Goal: Check status: Check status

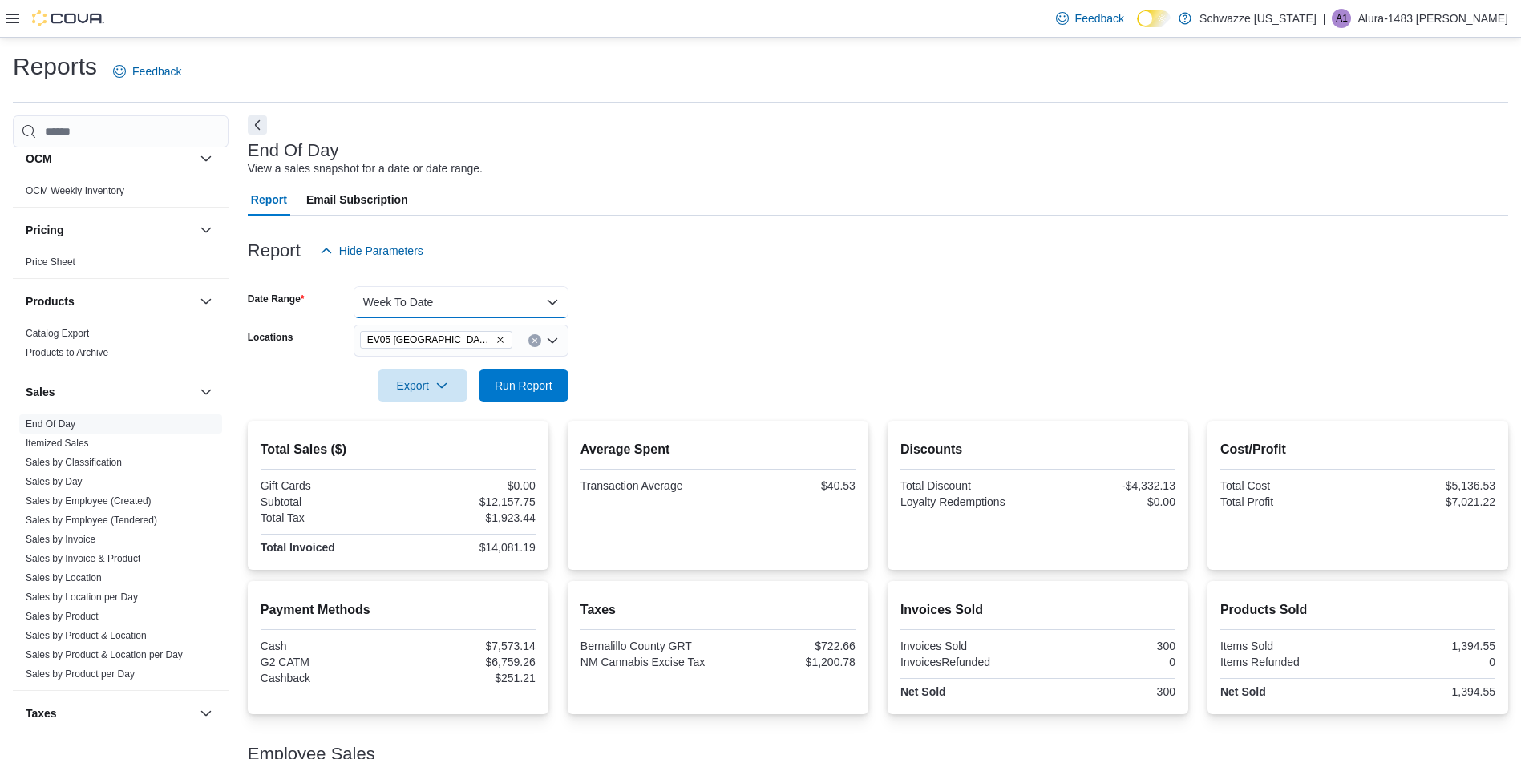
click at [431, 299] on button "Week To Date" at bounding box center [461, 302] width 215 height 32
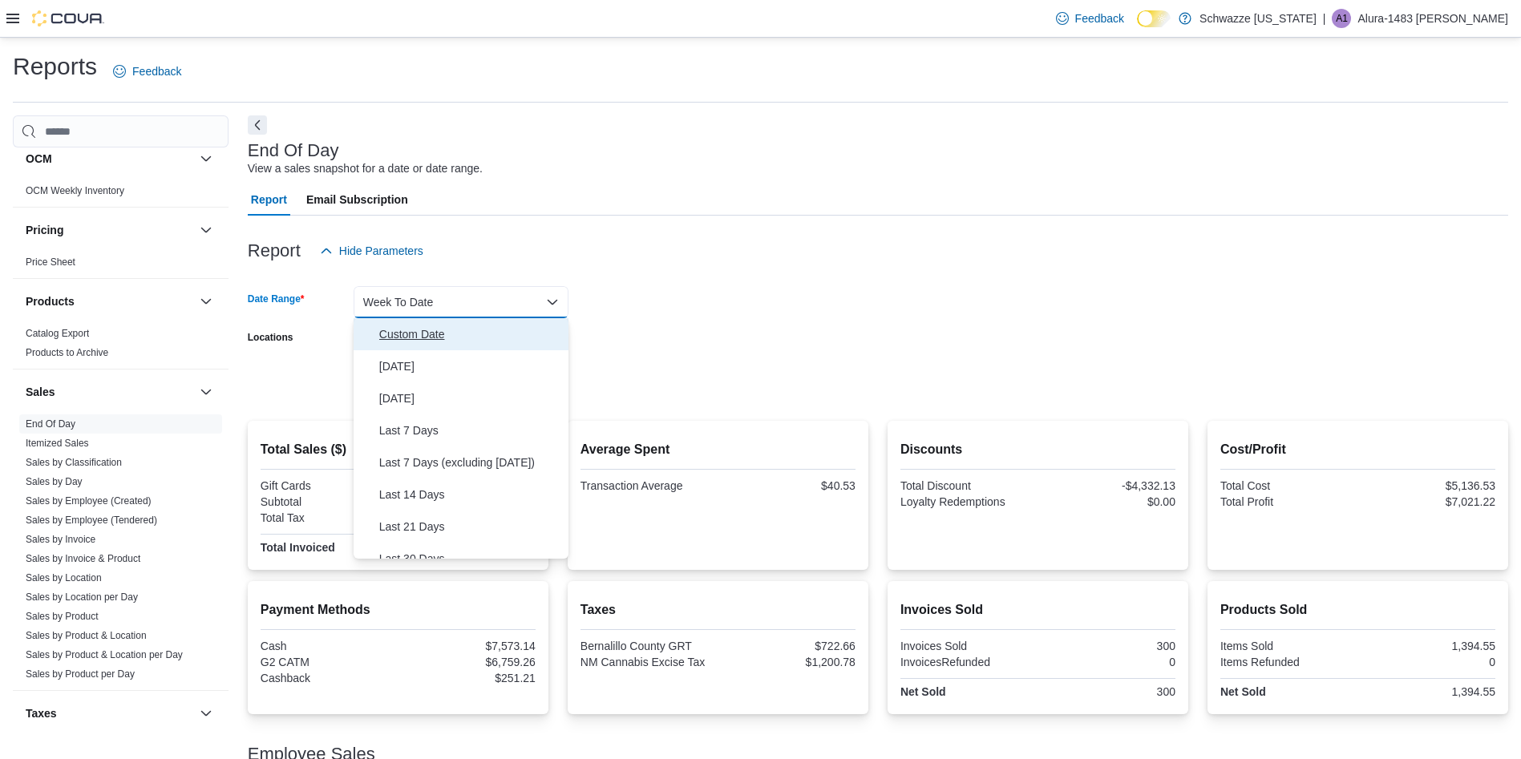
click at [449, 338] on span "Custom Date" at bounding box center [470, 334] width 183 height 19
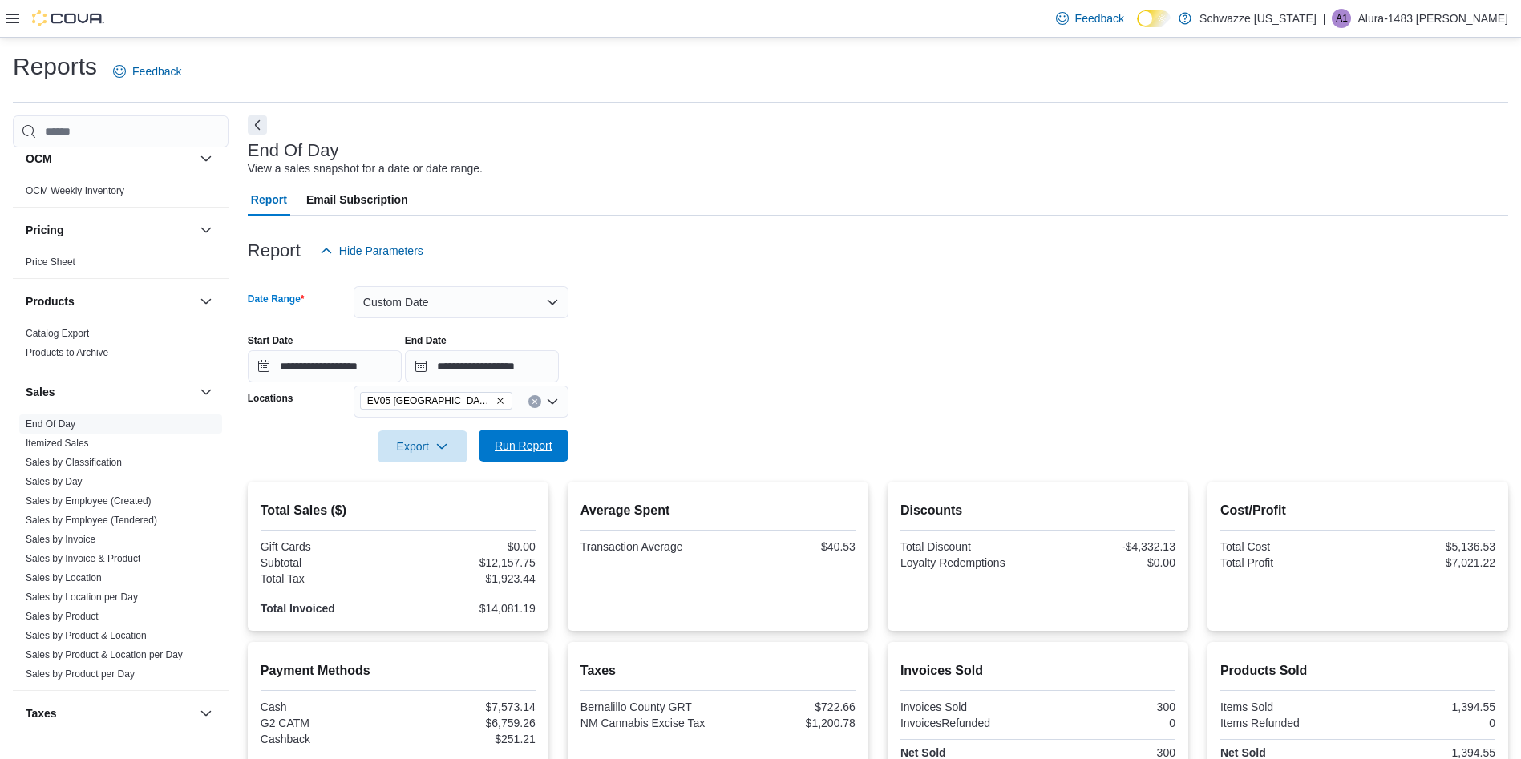
click at [546, 446] on span "Run Report" at bounding box center [524, 446] width 58 height 16
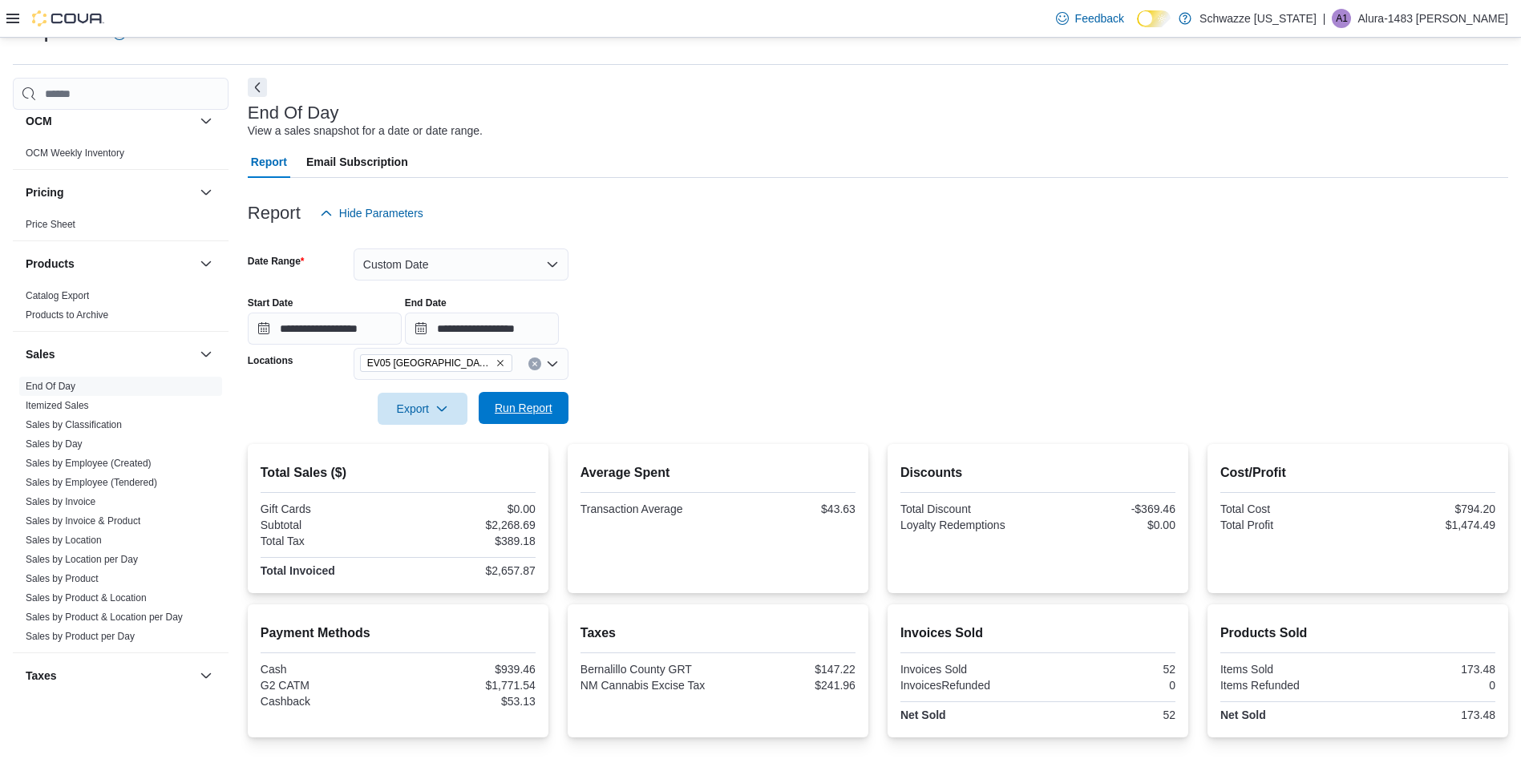
scroll to position [38, 0]
click at [480, 276] on button "Custom Date" at bounding box center [461, 264] width 215 height 32
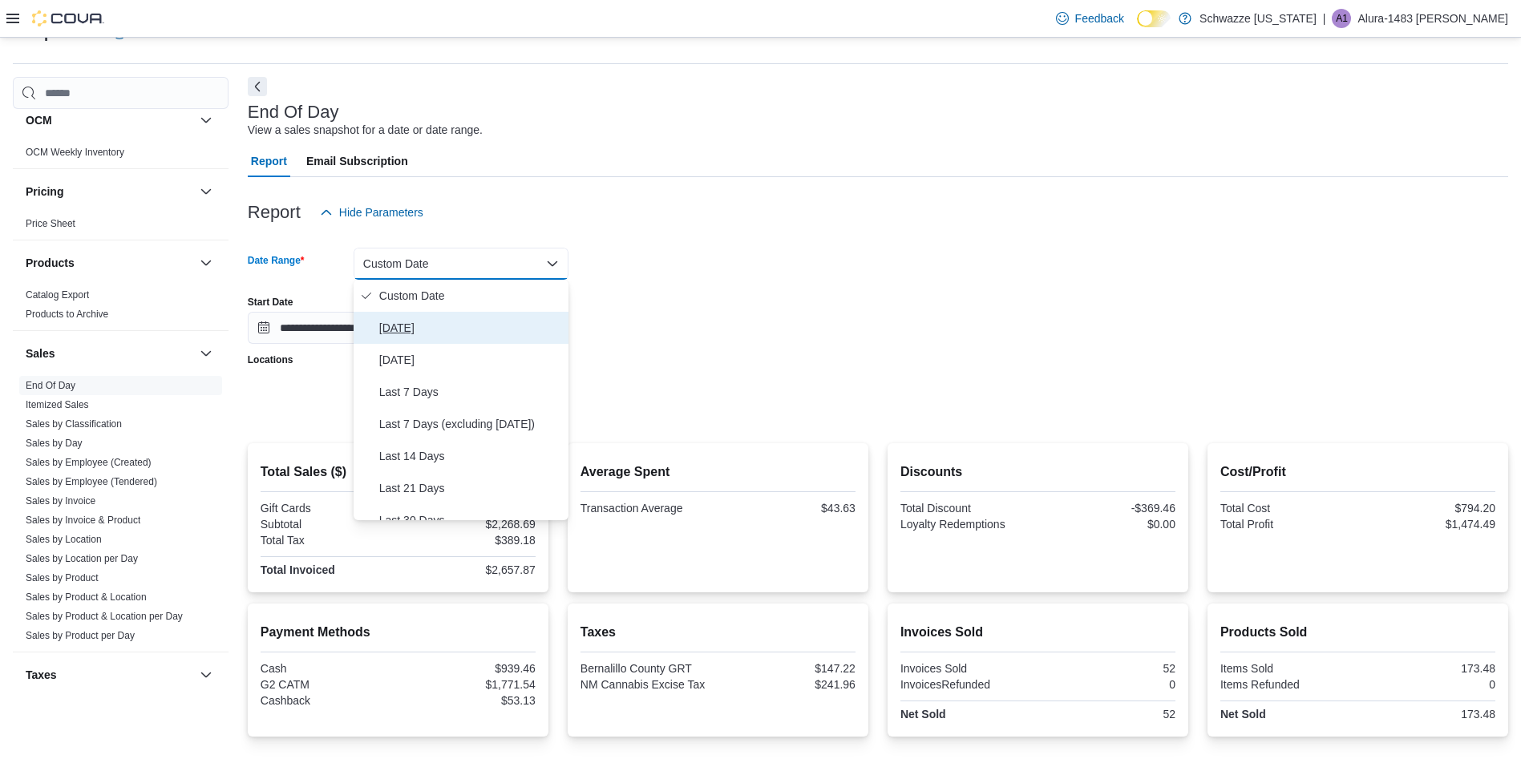
click at [452, 335] on span "[DATE]" at bounding box center [470, 327] width 183 height 19
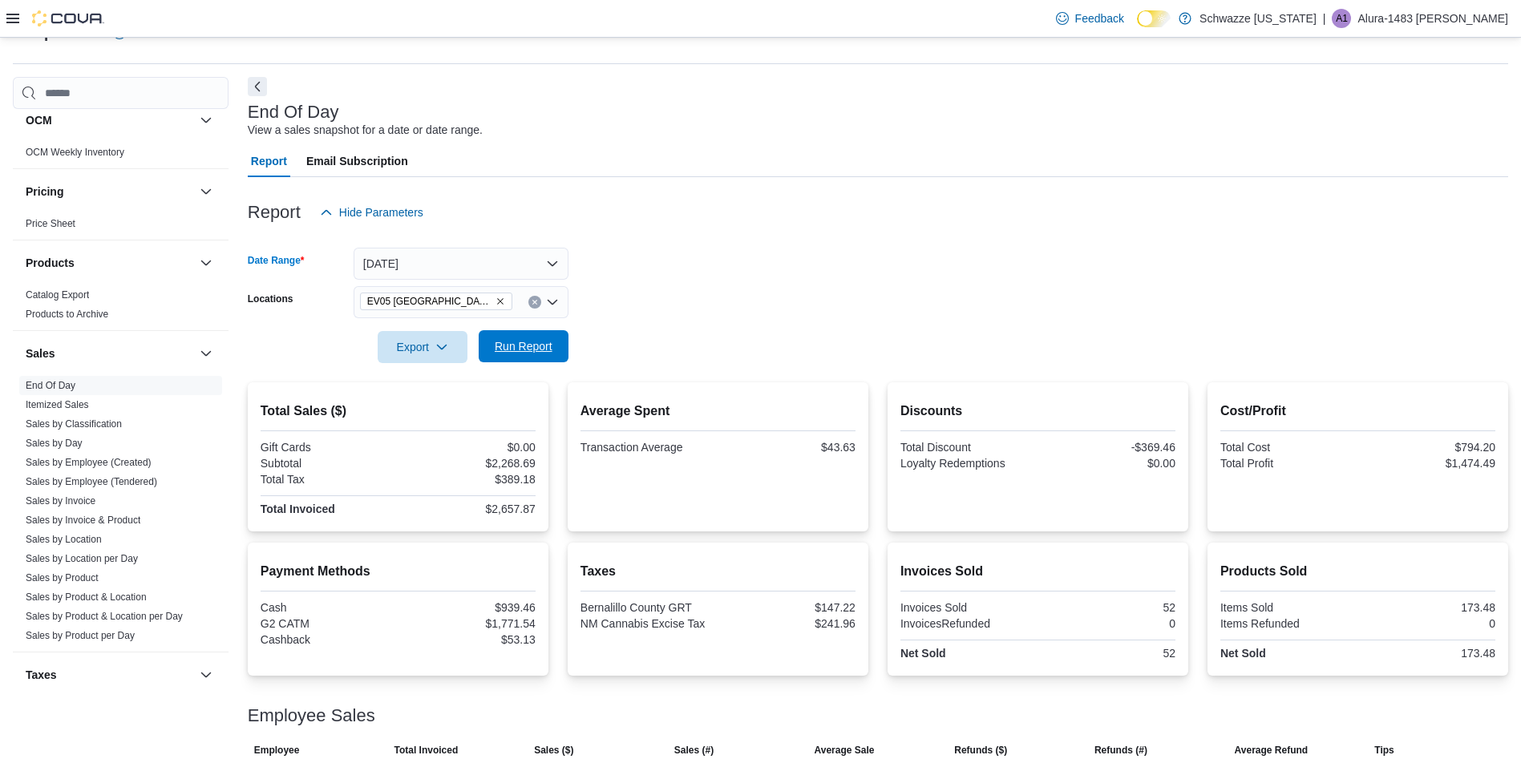
click at [524, 336] on span "Run Report" at bounding box center [523, 346] width 71 height 32
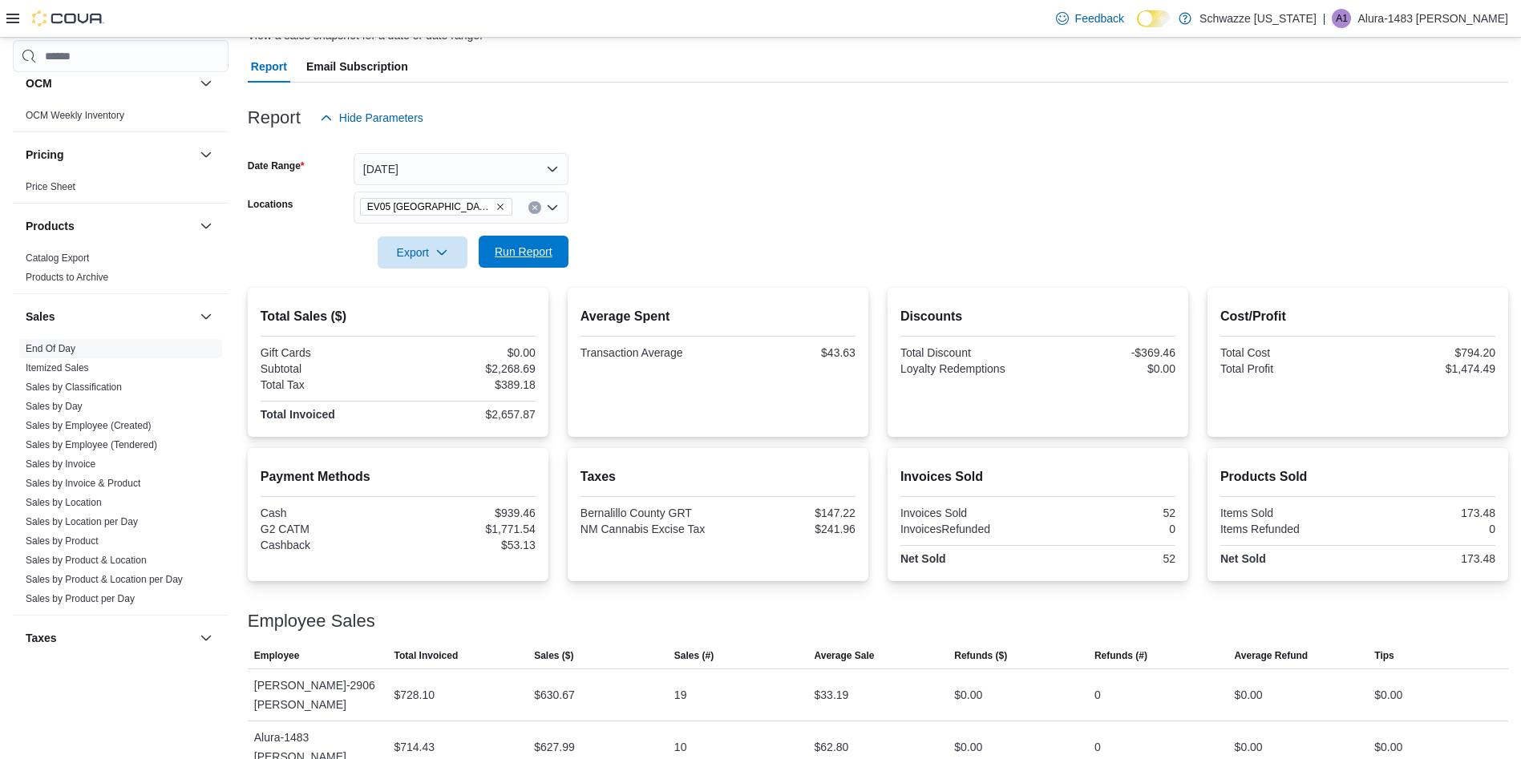
scroll to position [188, 0]
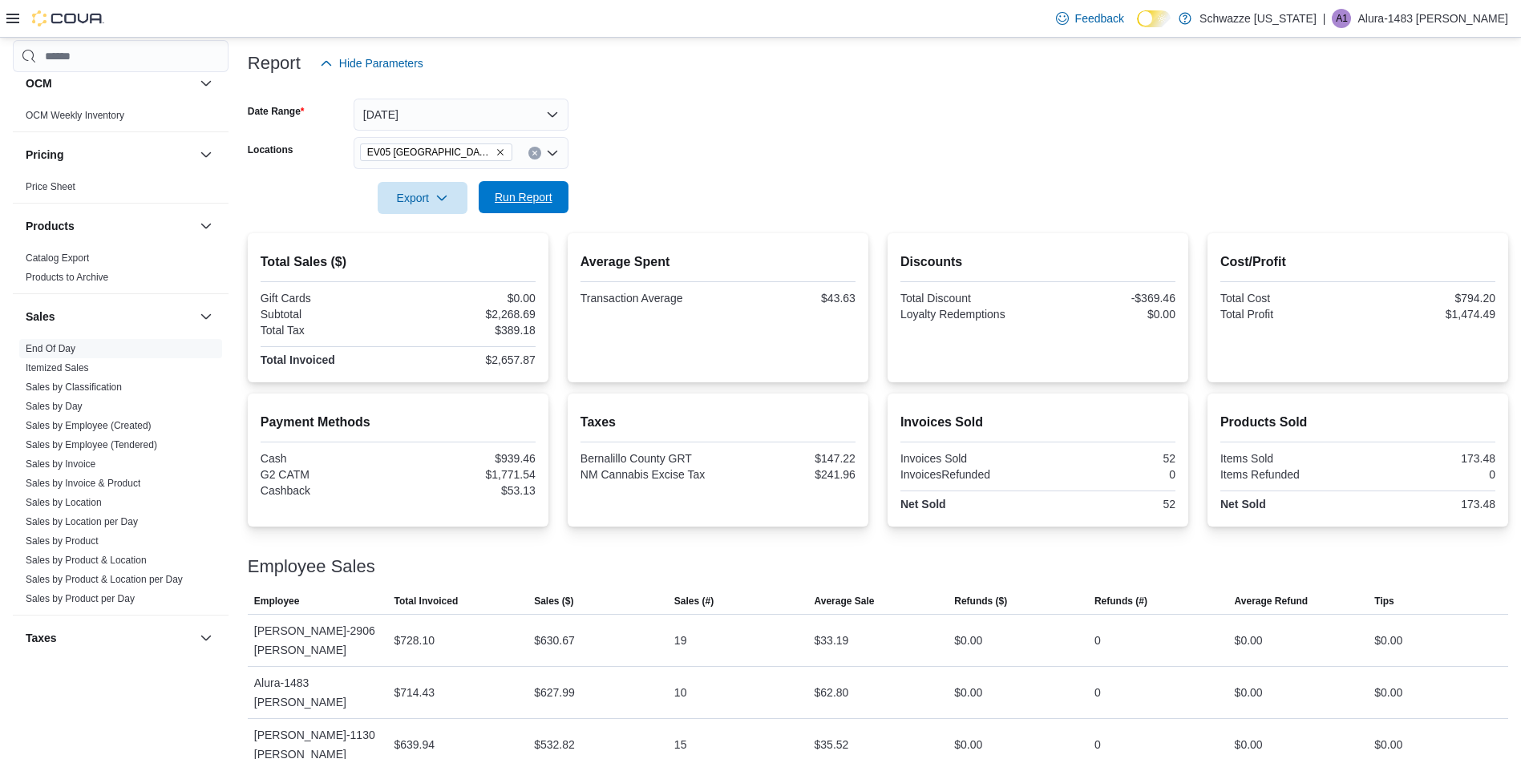
click at [529, 198] on span "Run Report" at bounding box center [524, 197] width 58 height 16
